Goal: Find specific page/section: Find specific page/section

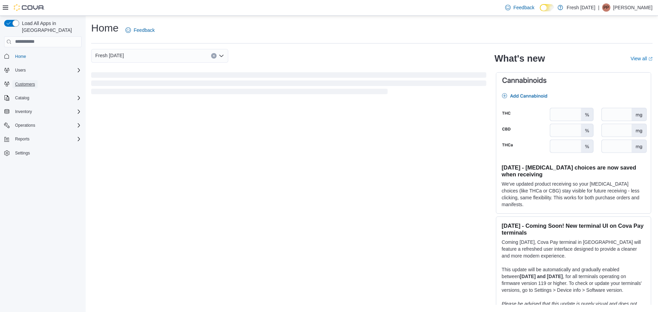
click at [29, 82] on span "Customers" at bounding box center [25, 84] width 20 height 5
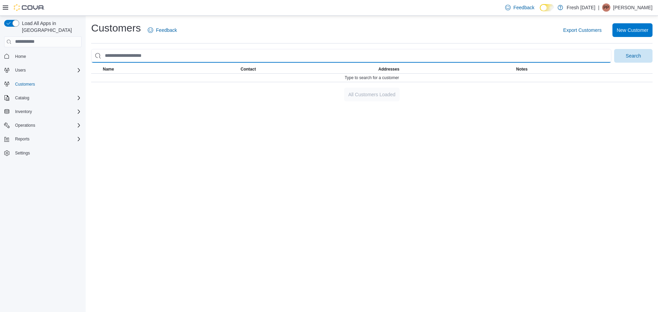
click at [162, 58] on input "search" at bounding box center [351, 56] width 520 height 14
type input "********"
click at [614, 49] on button "Search" at bounding box center [633, 56] width 38 height 14
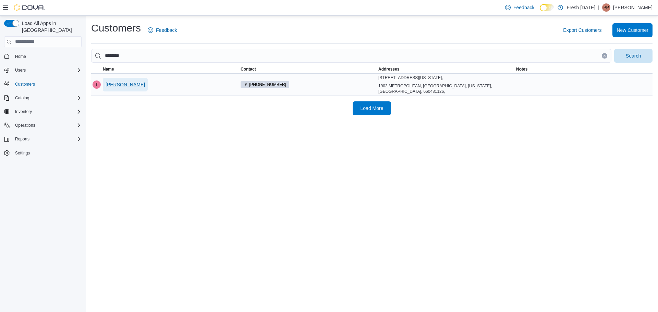
click at [118, 88] on span "Ty Young" at bounding box center [125, 84] width 39 height 7
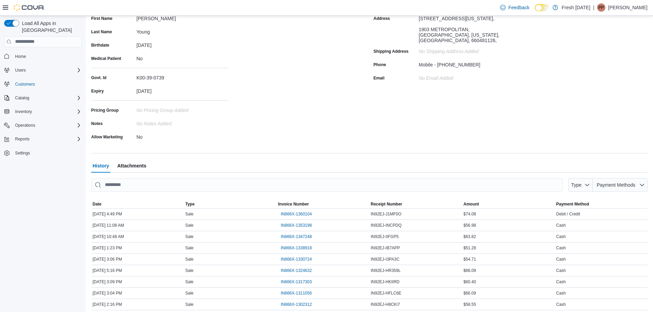
scroll to position [118, 0]
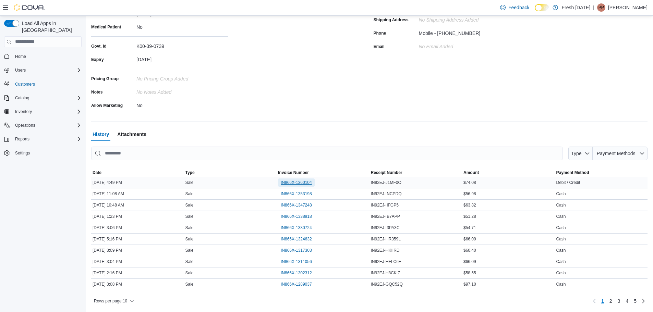
click at [295, 183] on span "IN866X-1360104" at bounding box center [296, 182] width 31 height 5
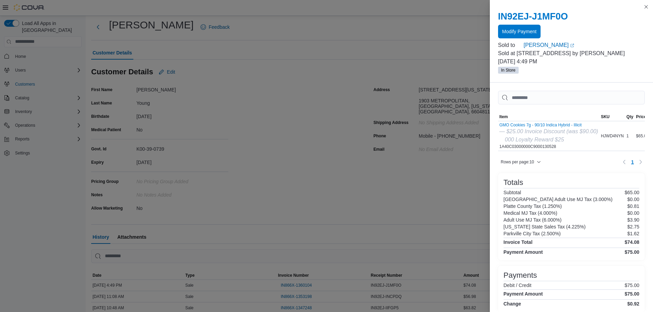
scroll to position [0, 0]
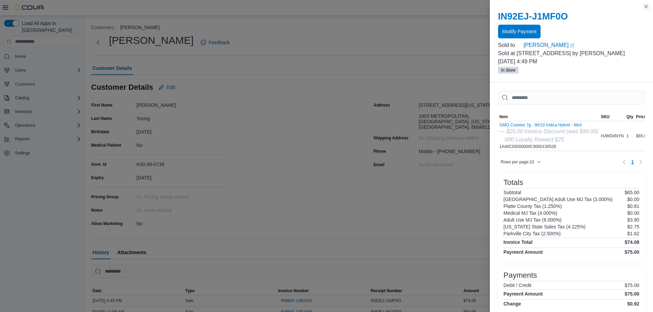
click at [646, 7] on button "Close this dialog" at bounding box center [646, 6] width 8 height 8
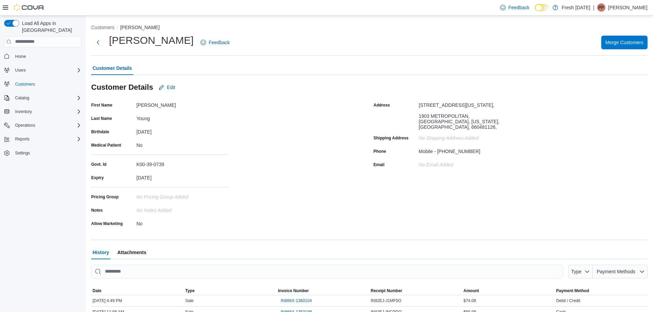
click at [632, 8] on div "| PP Pia Pol" at bounding box center [620, 7] width 54 height 8
click at [607, 68] on span "Sign Out" at bounding box center [603, 66] width 19 height 7
